Goal: Information Seeking & Learning: Check status

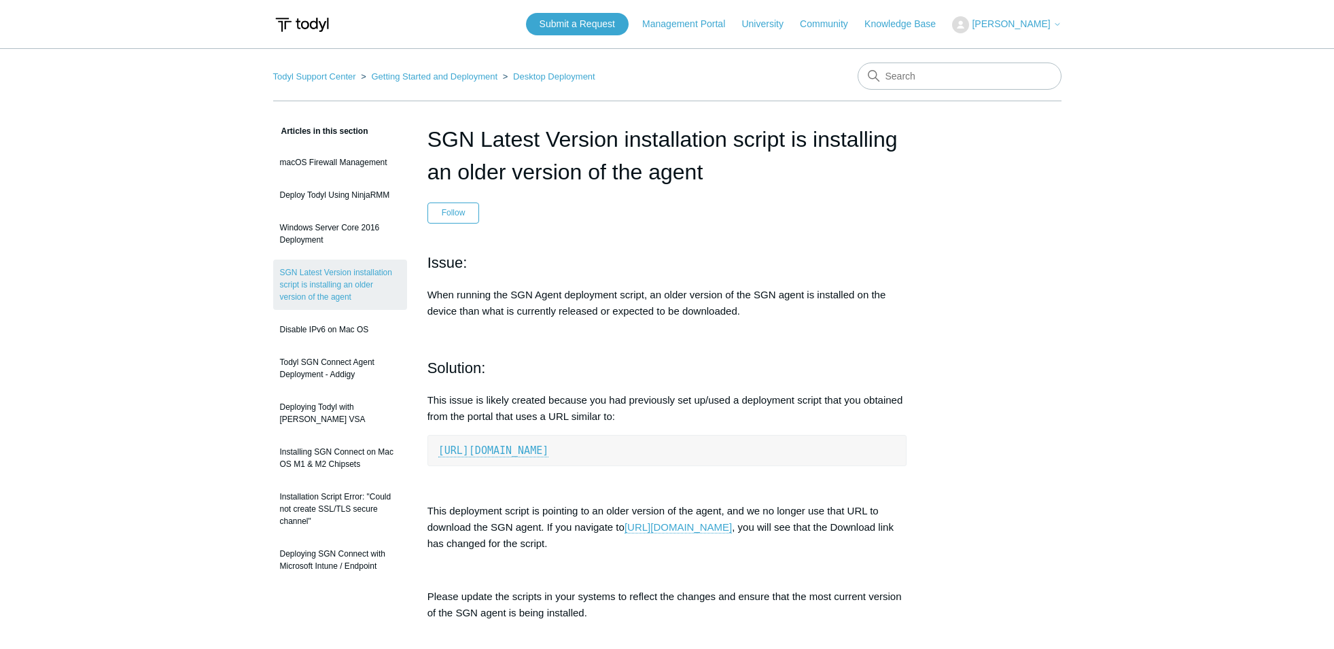
scroll to position [150, 0]
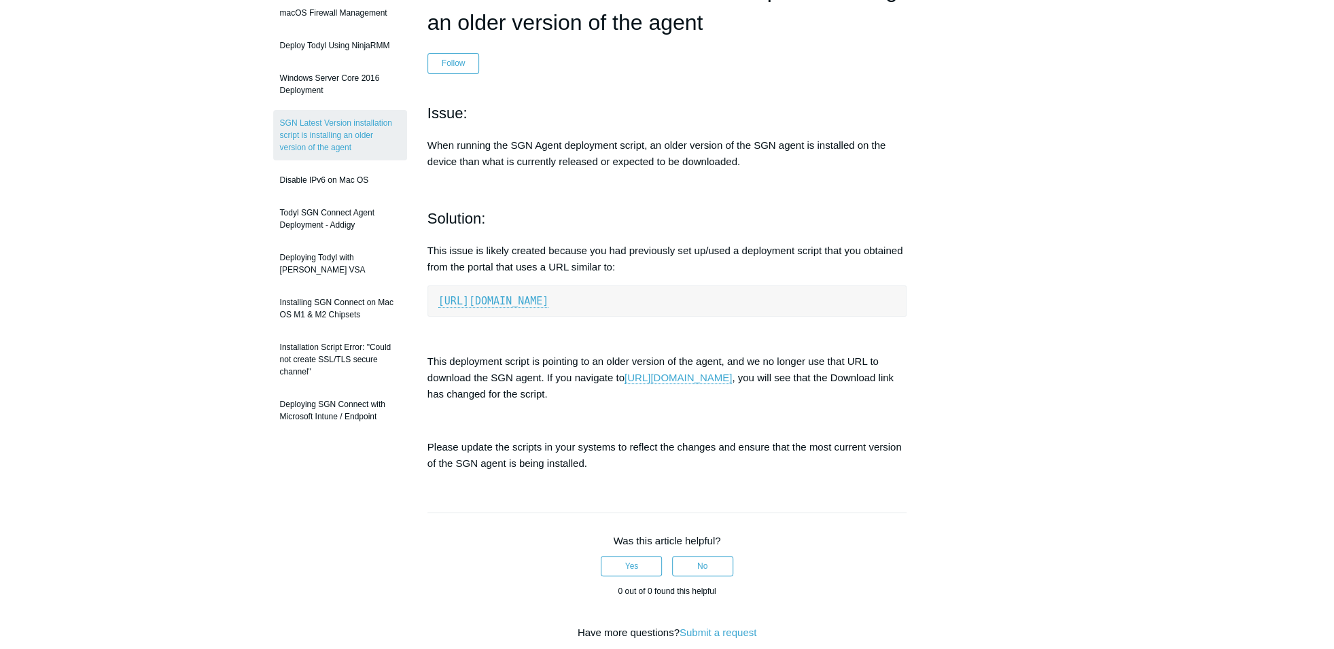
click at [1013, 247] on div "Articles in this section macOS Firewall Management Deploy Todyl Using NinjaRMM …" at bounding box center [667, 454] width 788 height 962
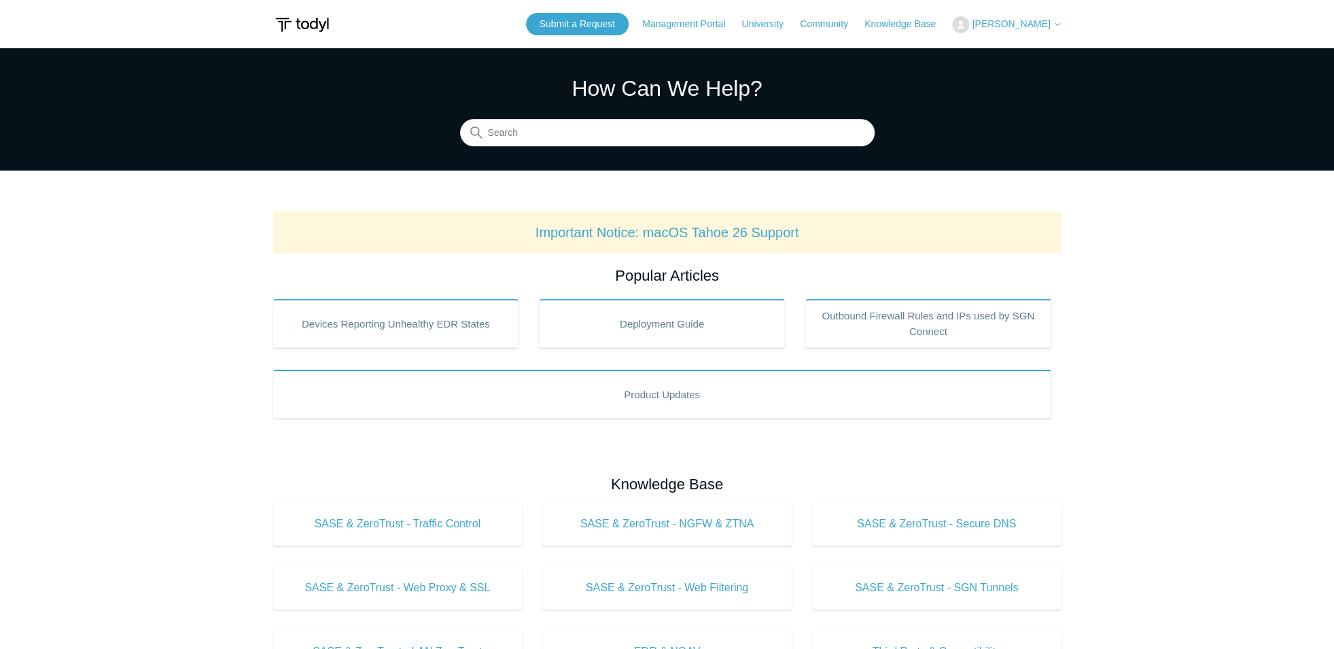
click at [1028, 26] on span "[PERSON_NAME]" at bounding box center [1011, 23] width 78 height 11
click at [1022, 50] on link "My Support Requests" at bounding box center [1019, 53] width 133 height 24
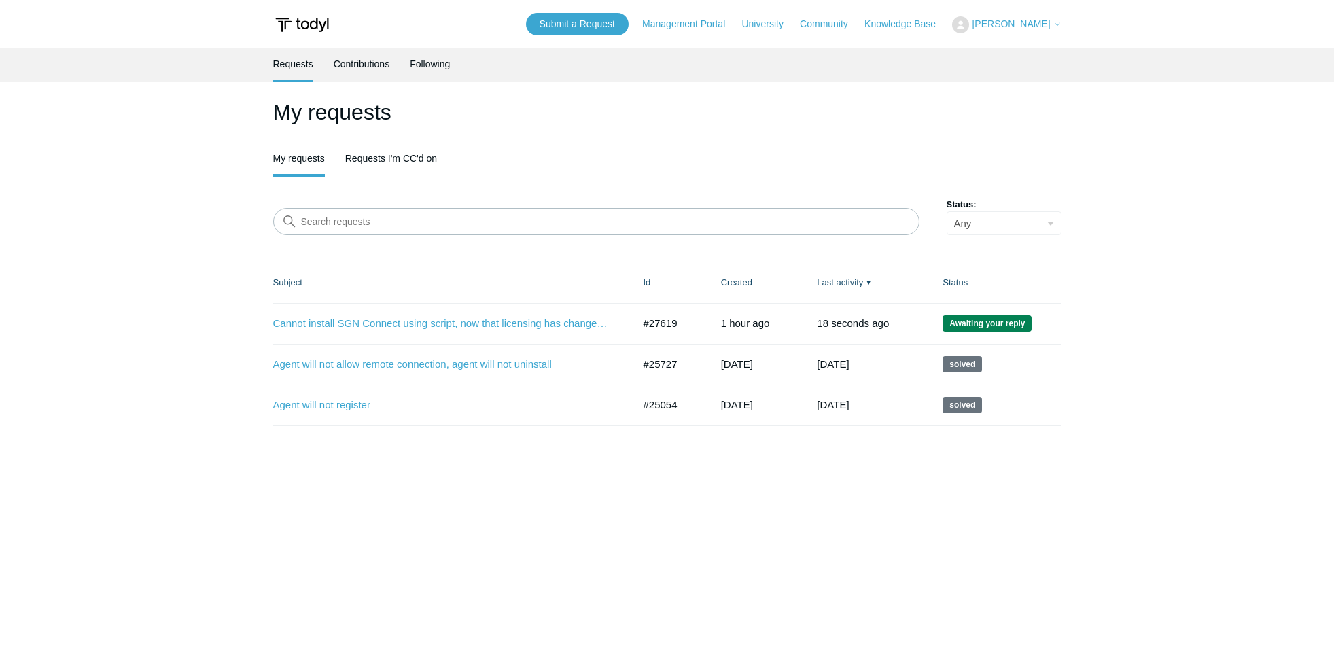
click at [498, 326] on link "Cannot install SGN Connect using script, now that licensing has changed in port…" at bounding box center [443, 324] width 340 height 16
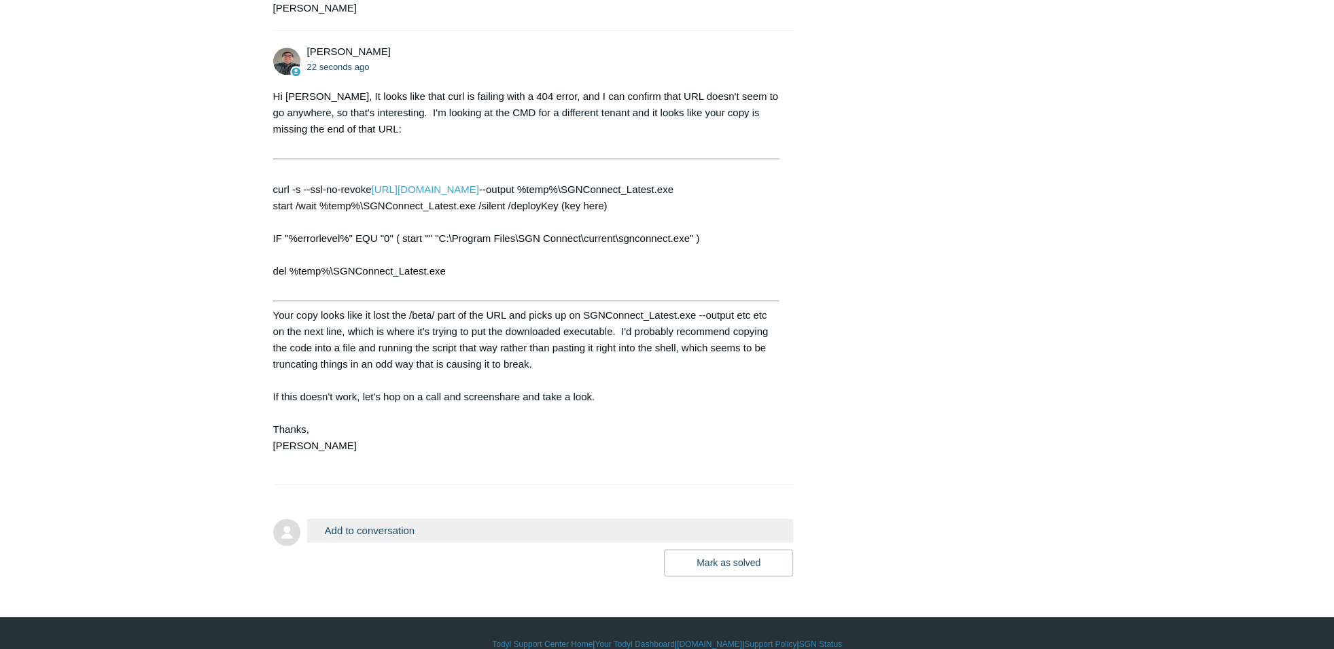
scroll to position [1351, 0]
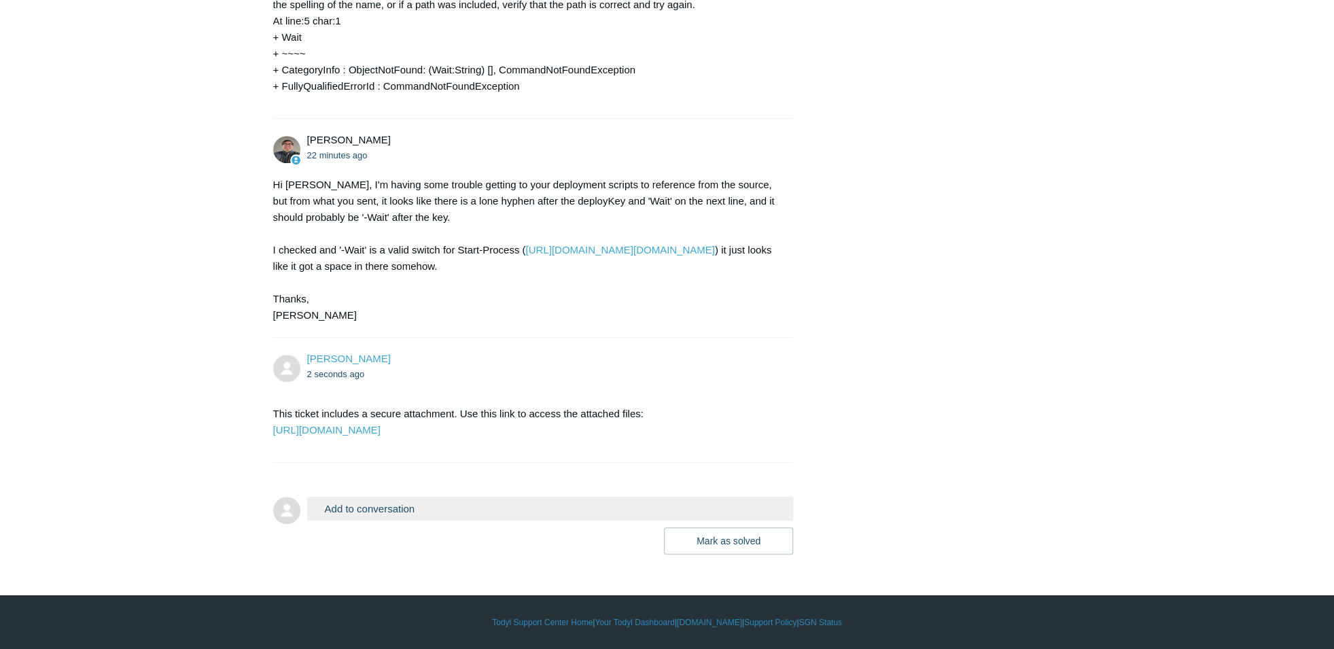
scroll to position [728, 0]
